Goal: Task Accomplishment & Management: Manage account settings

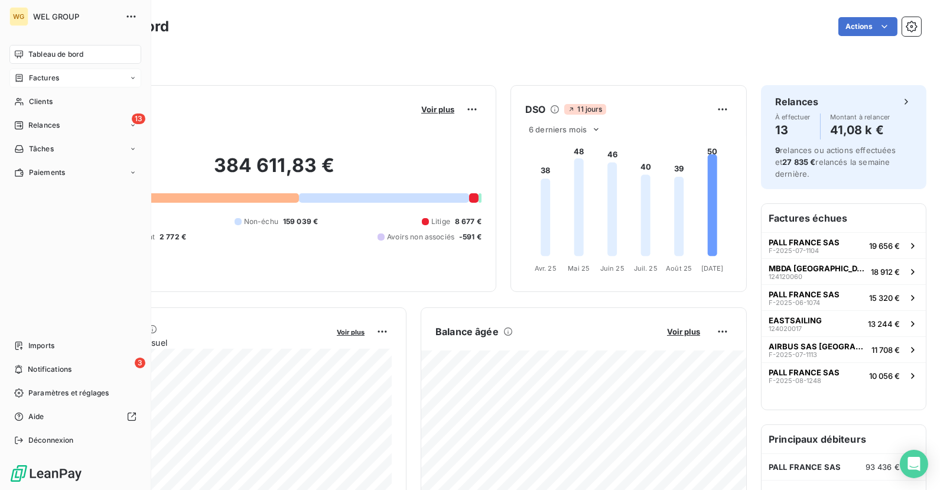
click at [27, 74] on div "Factures" at bounding box center [36, 78] width 45 height 11
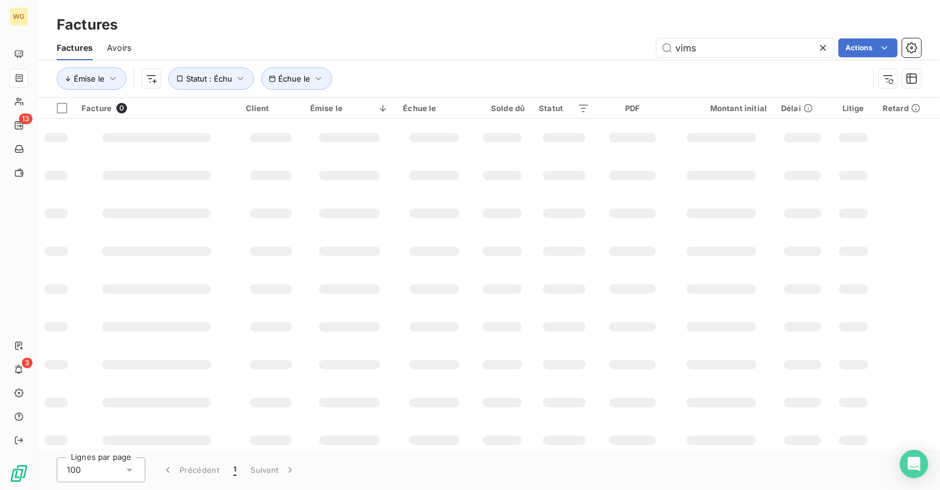
click at [680, 60] on div "Factures Avoirs vims Actions" at bounding box center [489, 47] width 902 height 25
click at [692, 44] on input "vims" at bounding box center [744, 47] width 177 height 19
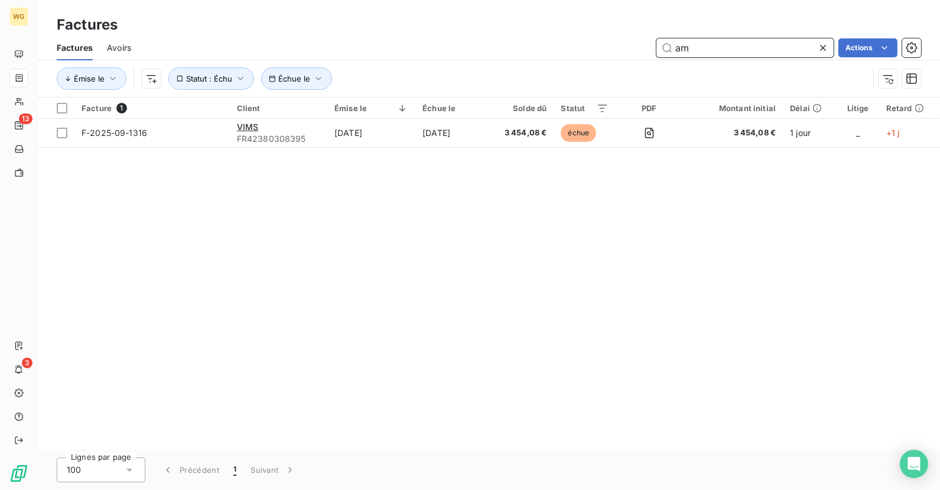
type input "amg"
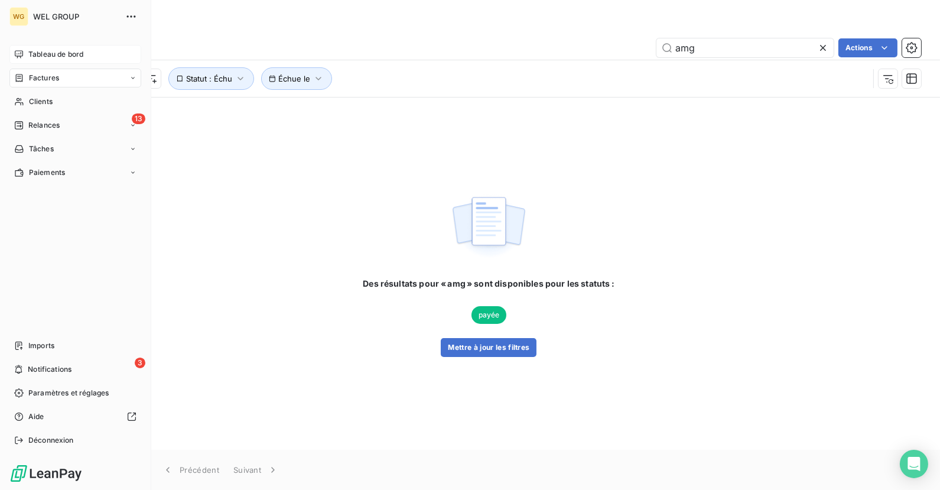
click at [19, 53] on icon at bounding box center [18, 54] width 9 height 9
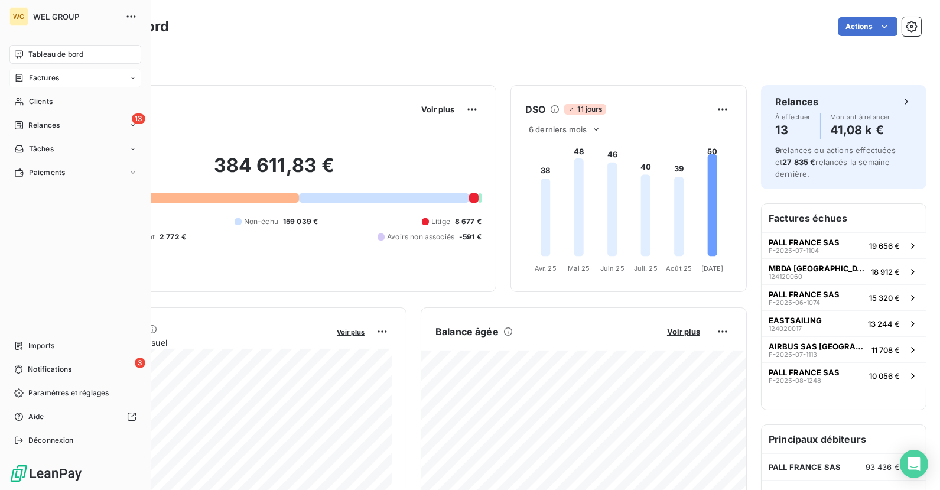
click at [43, 80] on span "Factures" at bounding box center [44, 78] width 30 height 11
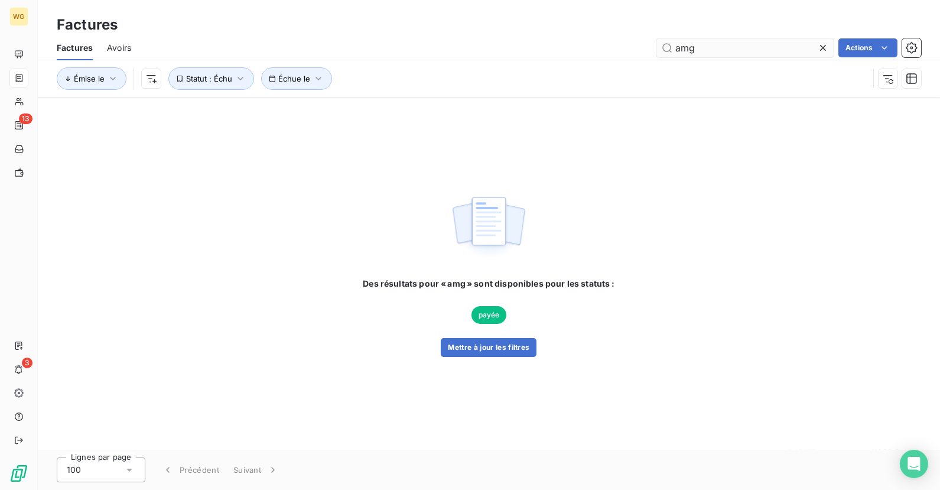
click at [751, 53] on input "amg" at bounding box center [744, 47] width 177 height 19
type input "a"
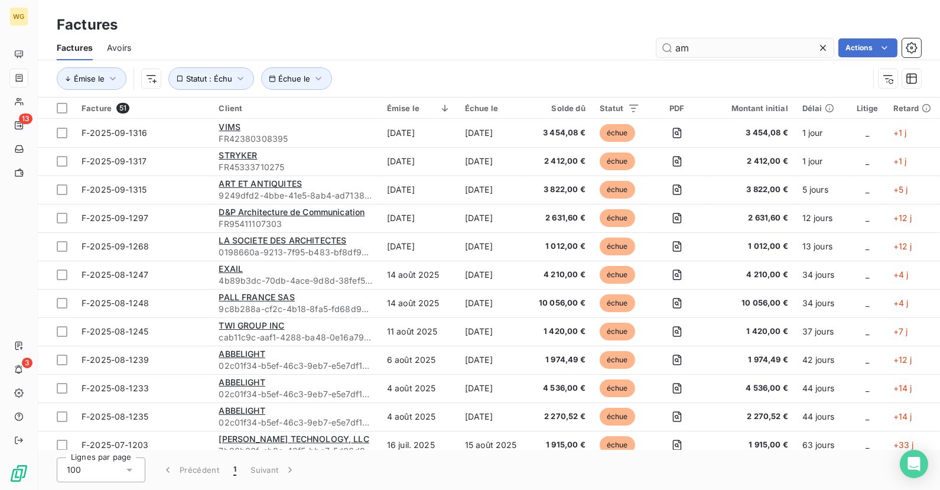
type input "amg"
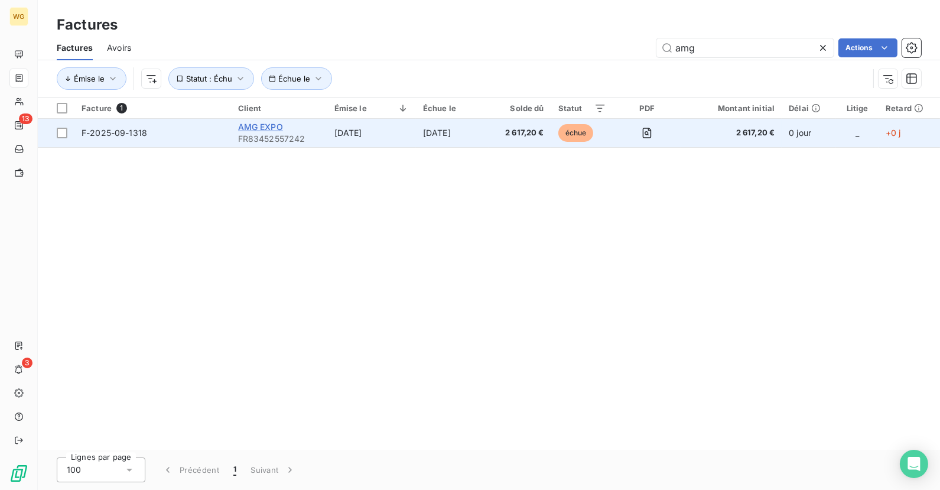
click at [272, 127] on span "AMG EXPO" at bounding box center [260, 127] width 45 height 10
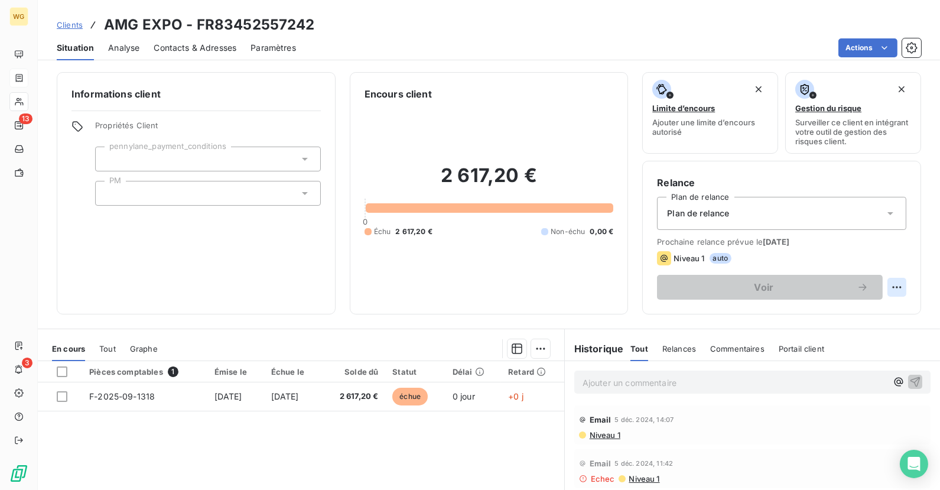
click at [894, 291] on html "WG 13 3 Clients AMG EXPO - FR83452557242 Situation Analyse Contacts & Adresses …" at bounding box center [470, 245] width 940 height 490
click at [877, 312] on div "Replanifier cette action" at bounding box center [848, 311] width 106 height 19
select select "8"
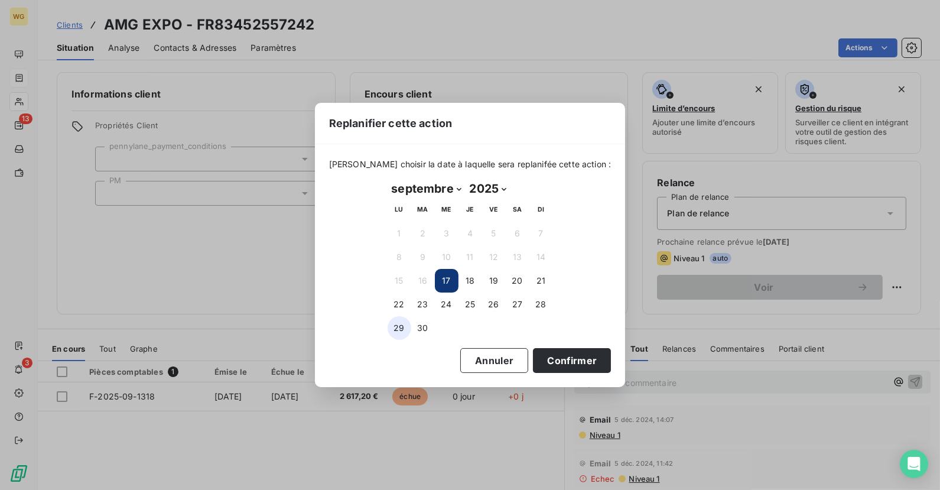
click at [396, 321] on button "29" at bounding box center [399, 328] width 24 height 24
click at [573, 351] on button "Confirmer" at bounding box center [572, 360] width 78 height 25
